Goal: Go to known website: Access a specific website the user already knows

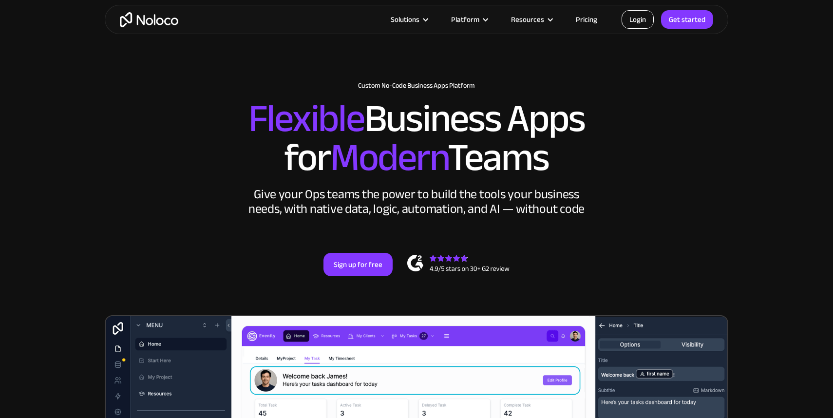
click at [636, 19] on link "Login" at bounding box center [637, 19] width 32 height 19
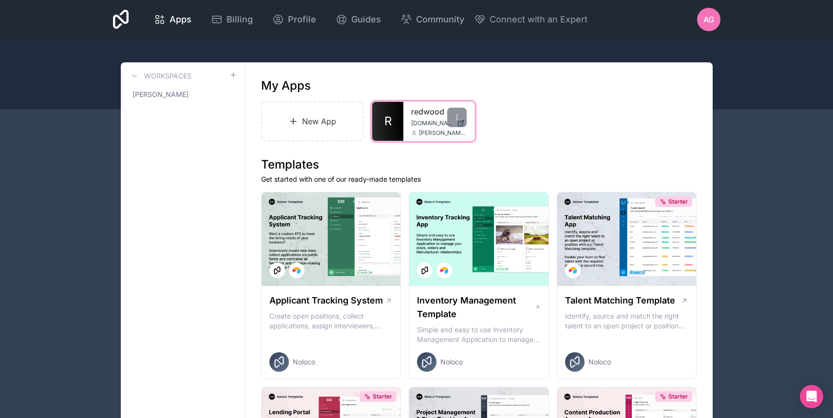
click at [398, 109] on link "R" at bounding box center [387, 121] width 31 height 39
